Goal: Find contact information: Find contact information

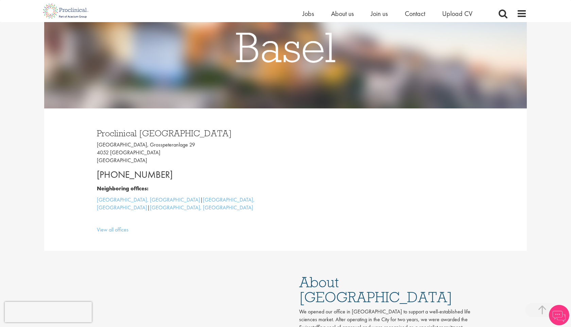
scroll to position [102, 0]
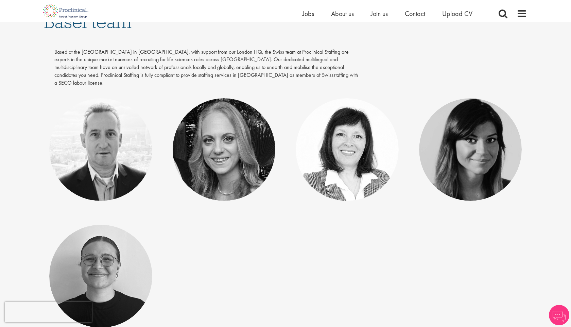
scroll to position [121, 0]
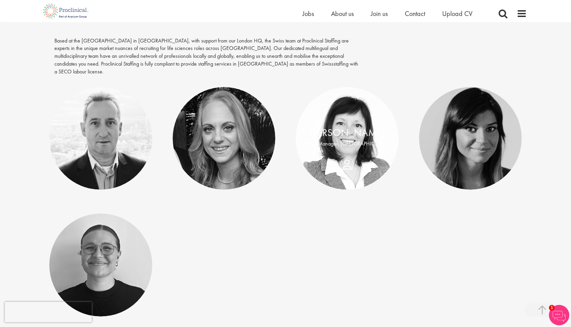
click at [344, 151] on div "Brigitte Walter Office Manager, Switzerland" at bounding box center [347, 139] width 103 height 26
click at [349, 151] on div "Brigitte Walter Office Manager, Switzerland" at bounding box center [347, 139] width 103 height 26
click at [348, 140] on p "Office Manager, [GEOGRAPHIC_DATA]" at bounding box center [347, 144] width 89 height 8
click at [346, 126] on link "[PERSON_NAME]" at bounding box center [347, 132] width 75 height 13
click at [349, 127] on link "[PERSON_NAME]" at bounding box center [347, 132] width 75 height 13
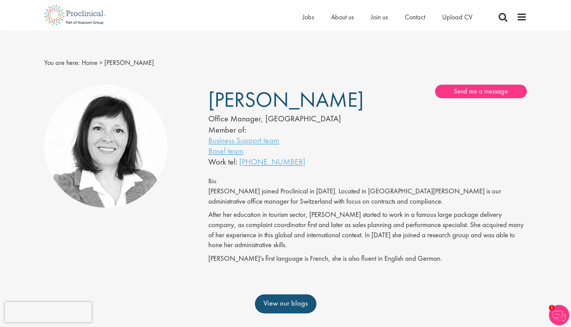
click at [257, 96] on span "[PERSON_NAME]" at bounding box center [286, 99] width 155 height 27
click at [256, 96] on span "[PERSON_NAME]" at bounding box center [286, 99] width 155 height 27
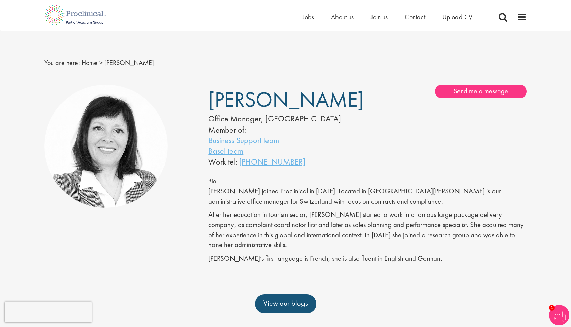
click at [256, 96] on span "[PERSON_NAME]" at bounding box center [286, 99] width 155 height 27
